Goal: Navigation & Orientation: Find specific page/section

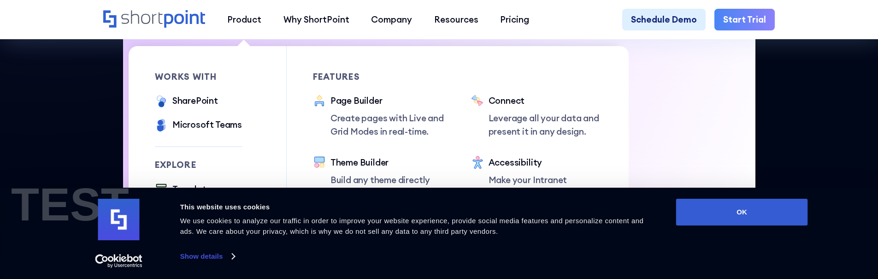
scroll to position [461, 0]
click at [167, 185] on link "Templates" at bounding box center [185, 190] width 61 height 15
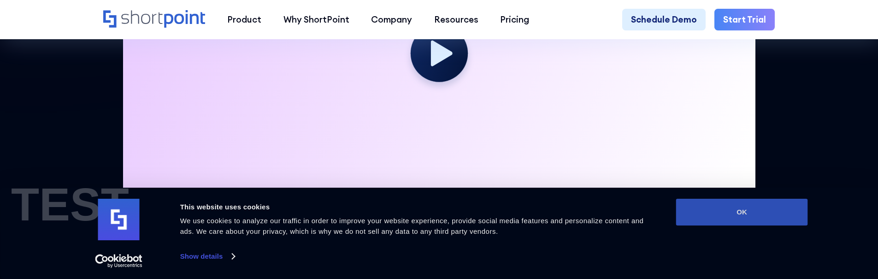
click at [734, 210] on button "OK" at bounding box center [742, 212] width 132 height 27
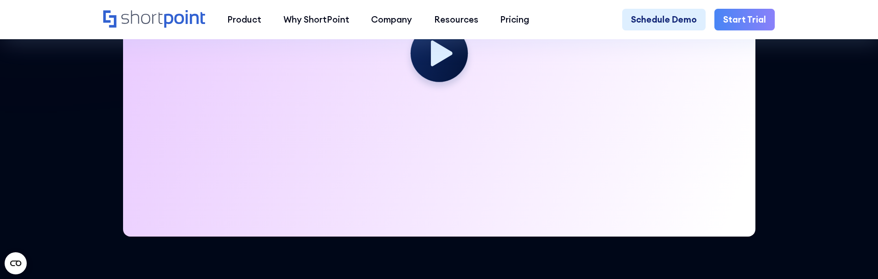
scroll to position [0, 0]
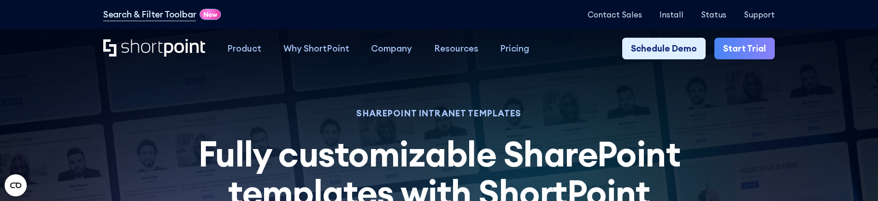
click at [137, 45] on icon "Home" at bounding box center [154, 48] width 102 height 18
